Goal: Check status: Check status

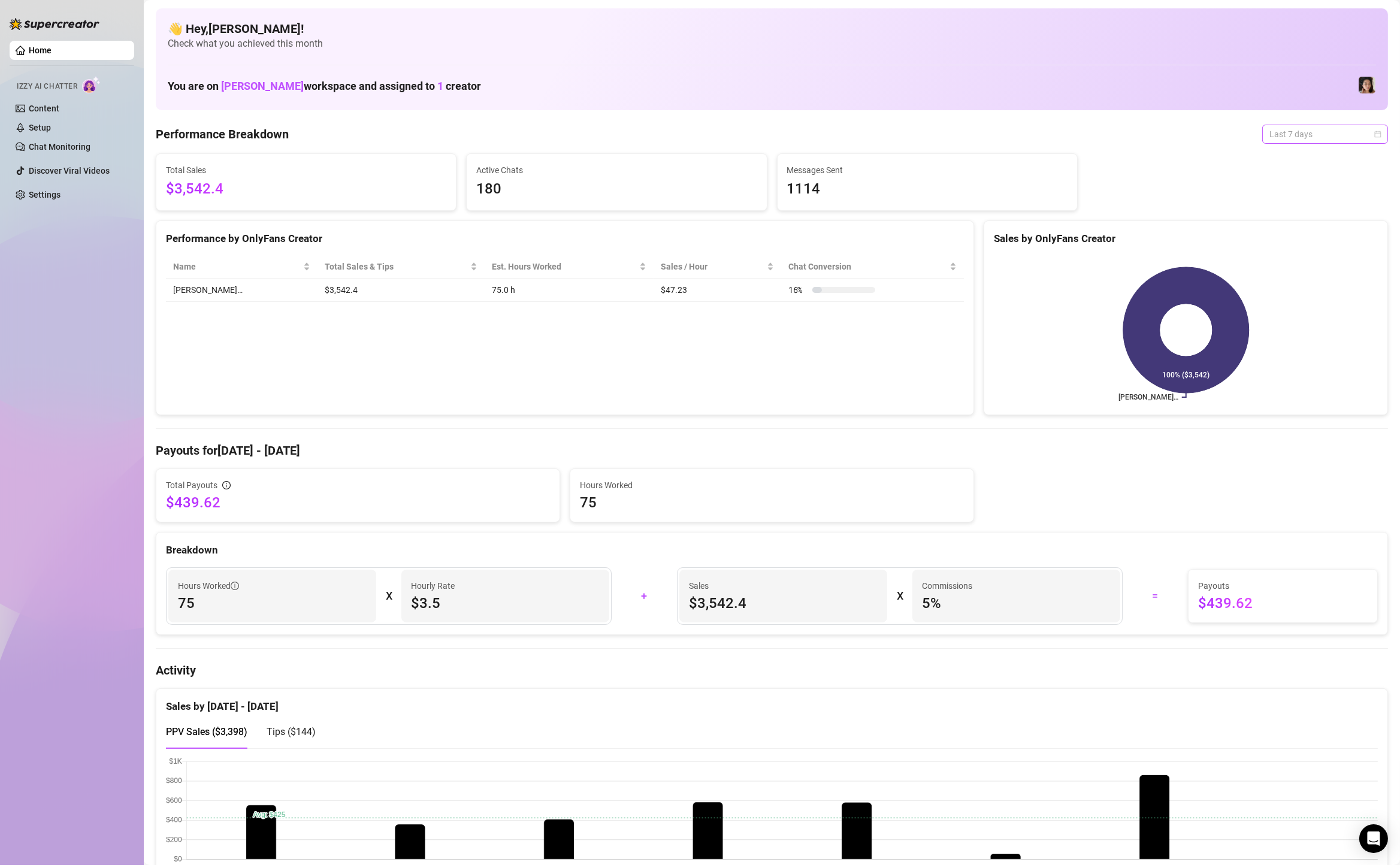
click at [1382, 131] on div "Last 7 days" at bounding box center [1325, 134] width 126 height 19
click at [1346, 239] on div "Custom date" at bounding box center [1324, 235] width 106 height 13
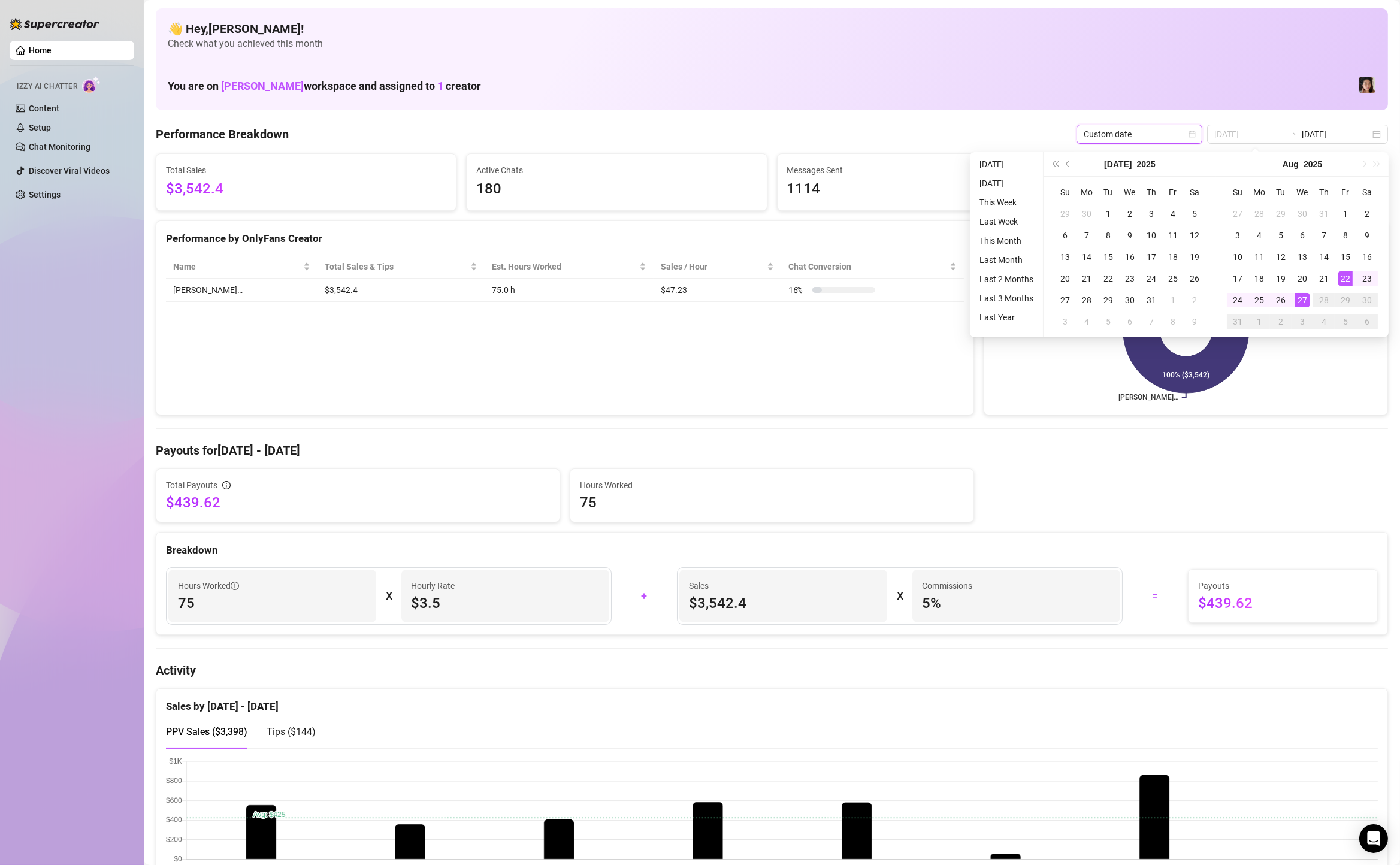
type input "2025-08-22"
click at [1339, 278] on div "22" at bounding box center [1345, 278] width 14 height 14
click at [1343, 276] on div "22" at bounding box center [1345, 278] width 14 height 14
type input "2025-08-22"
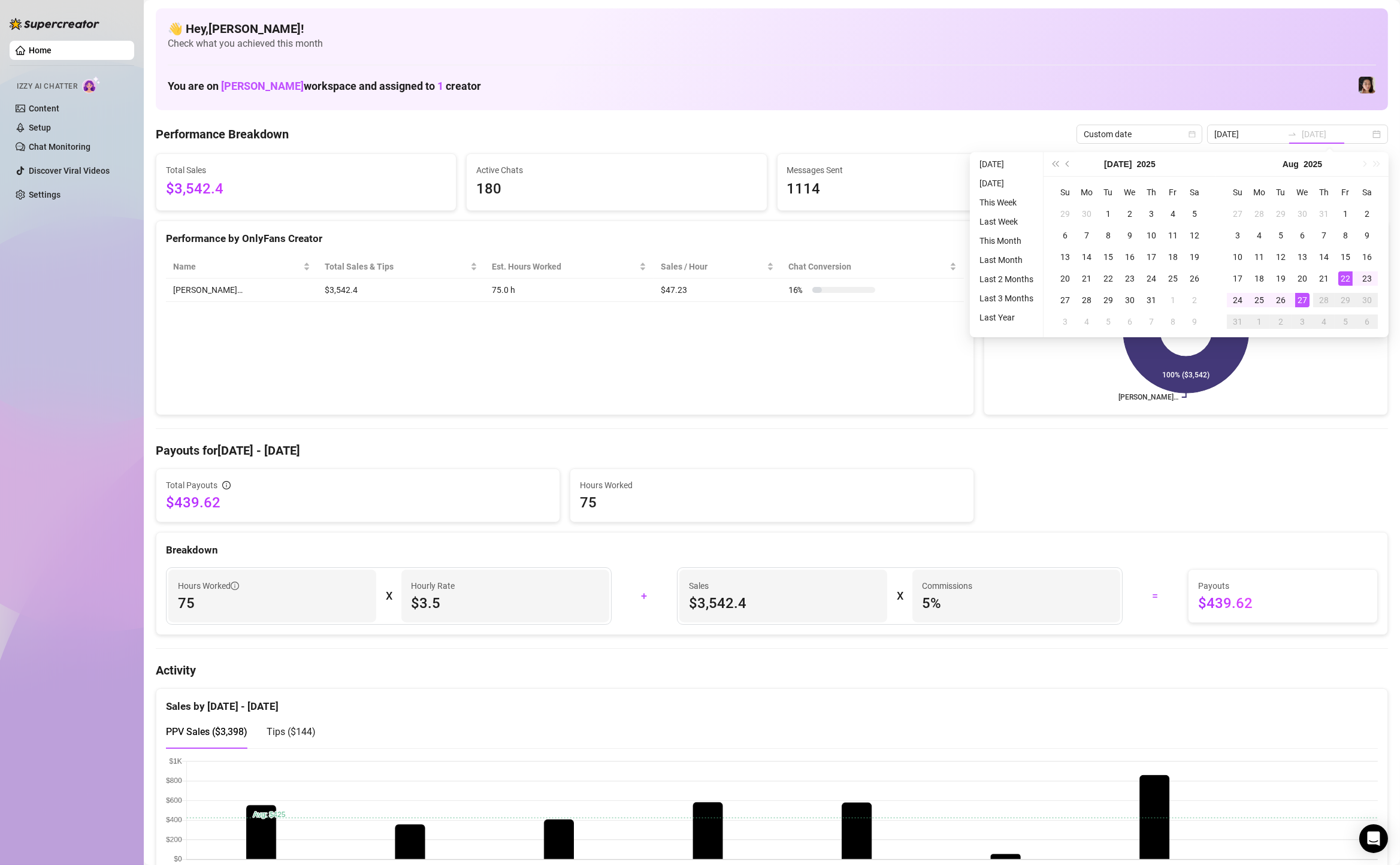
type input "2025-08-22"
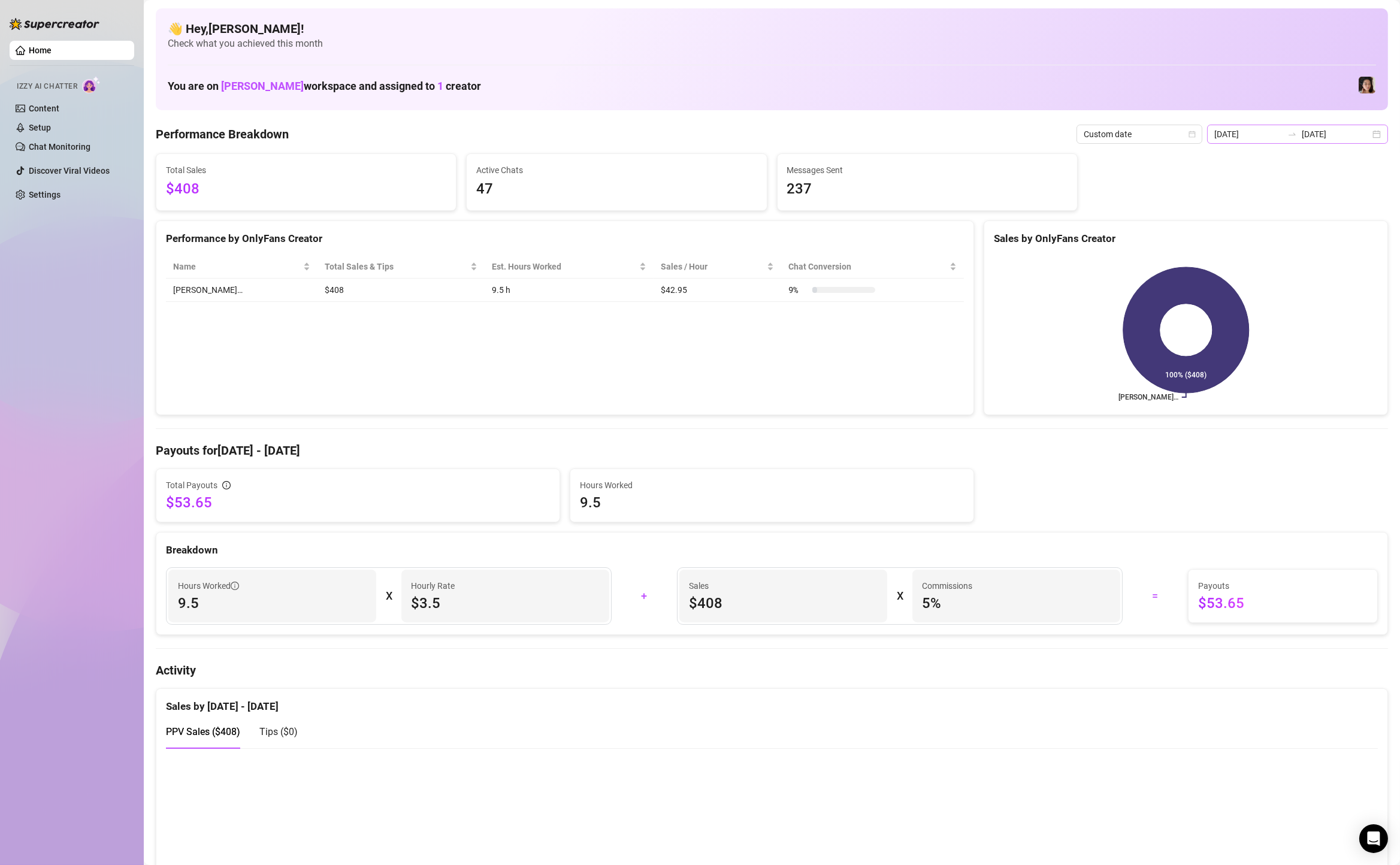
click at [1380, 134] on div "2025-08-22 2025-08-22" at bounding box center [1297, 134] width 181 height 19
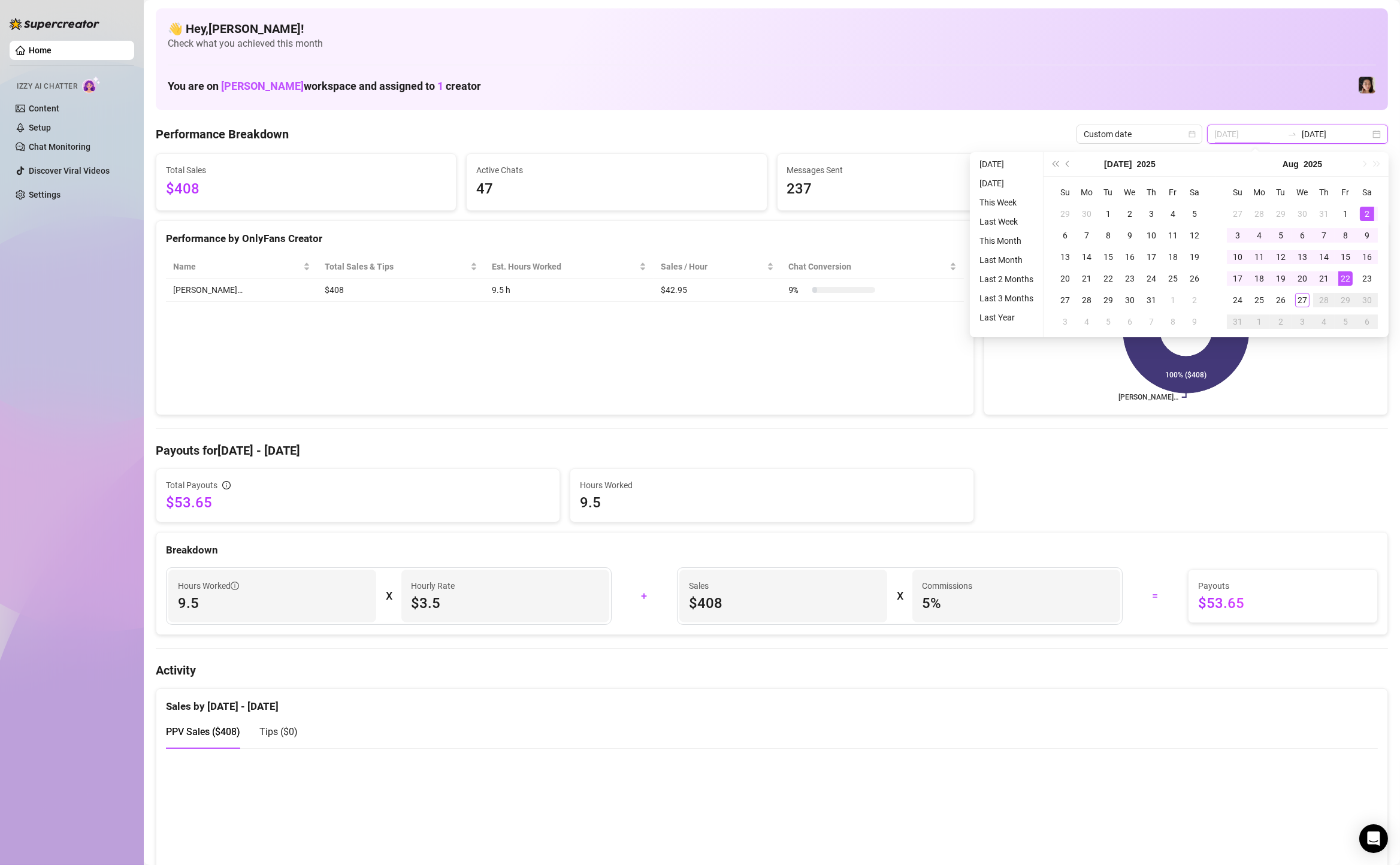
type input "2025-08-22"
click at [1345, 271] on div "22" at bounding box center [1345, 278] width 14 height 14
type input "2025-08-27"
click at [1302, 294] on div "27" at bounding box center [1301, 300] width 14 height 14
type input "2025-08-27"
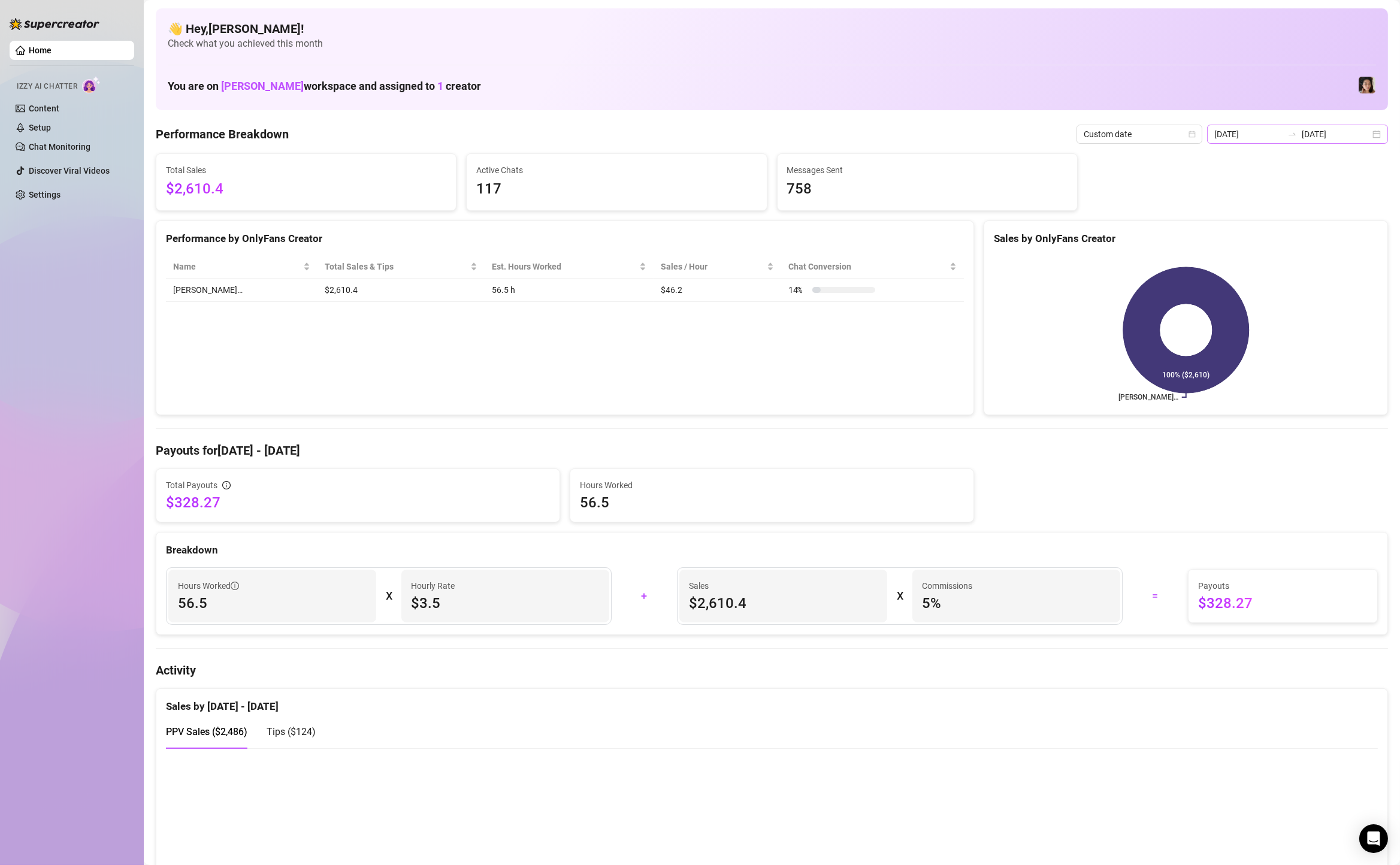
click at [1382, 138] on div "2025-08-22 2025-08-27" at bounding box center [1297, 134] width 181 height 19
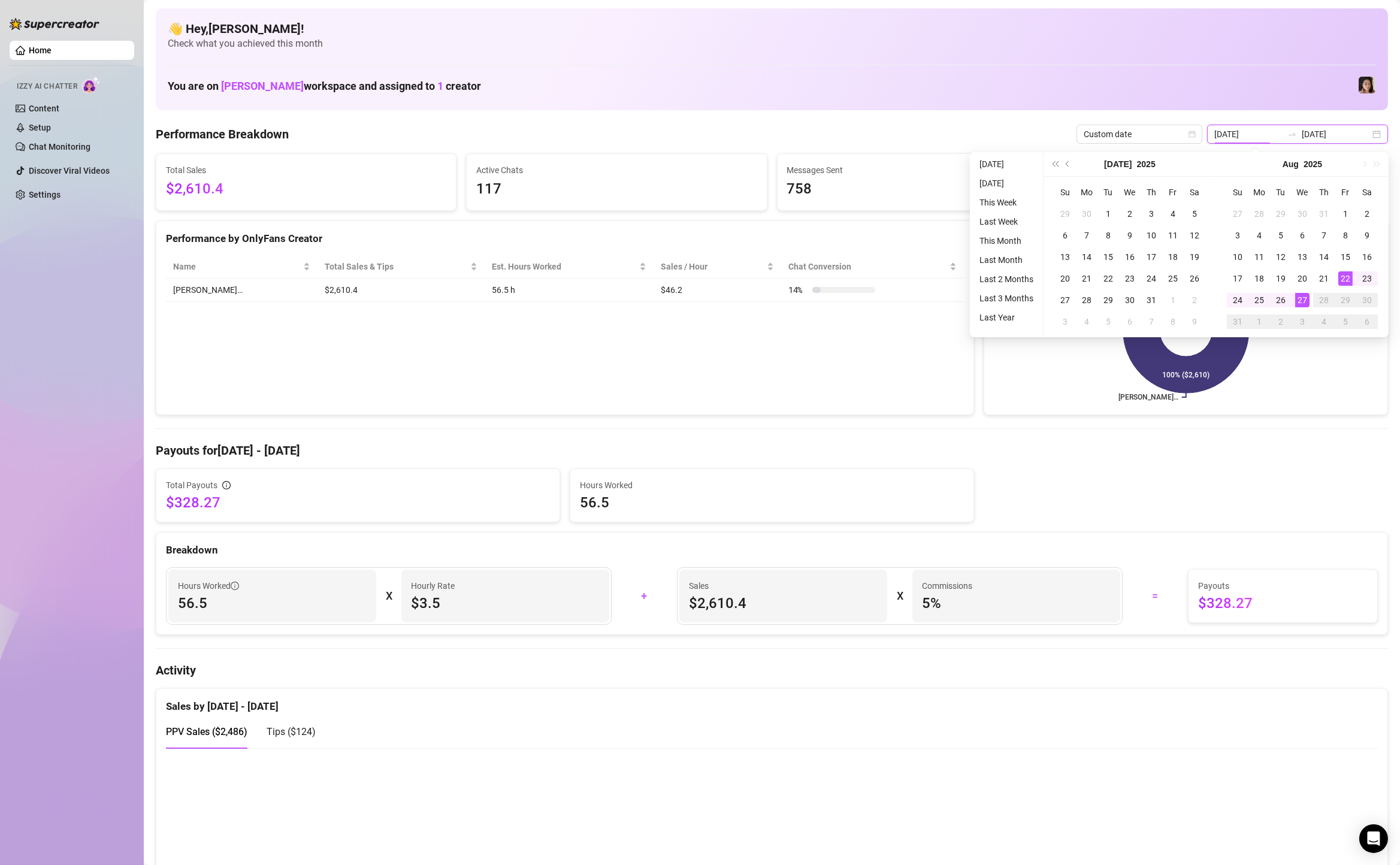
type input "2025-08-22"
